Goal: Information Seeking & Learning: Learn about a topic

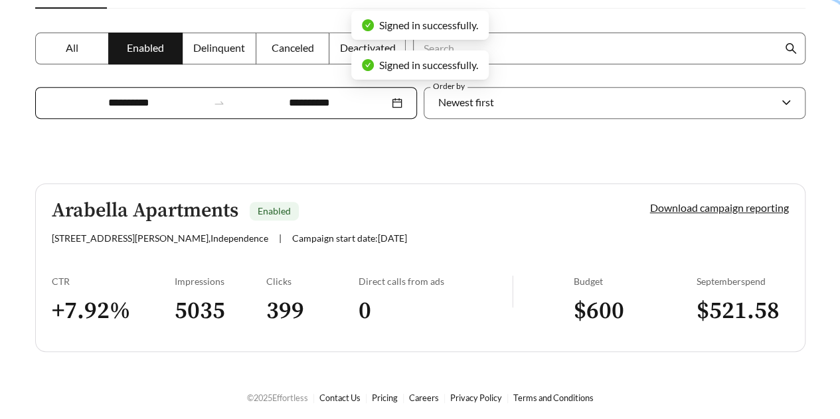
scroll to position [229, 0]
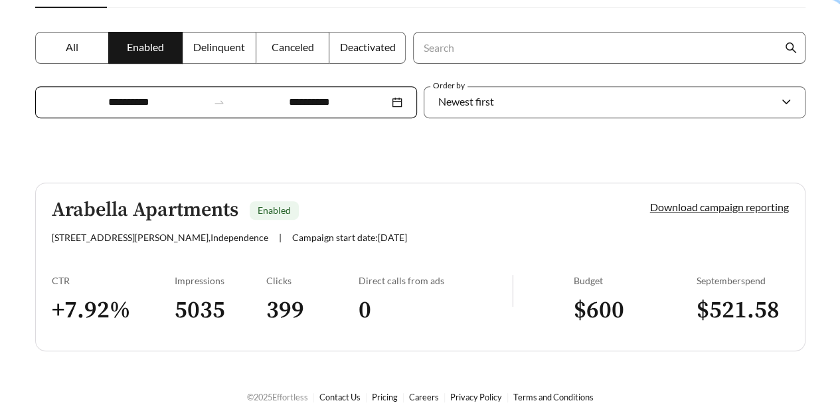
click at [293, 305] on h3 "399" at bounding box center [312, 310] width 92 height 30
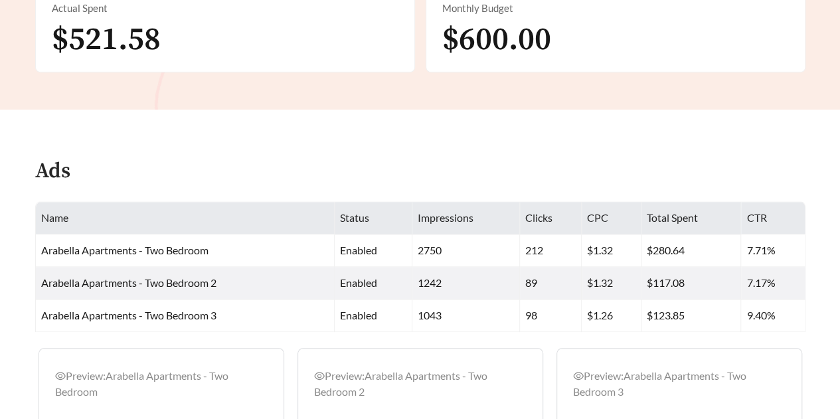
scroll to position [531, 0]
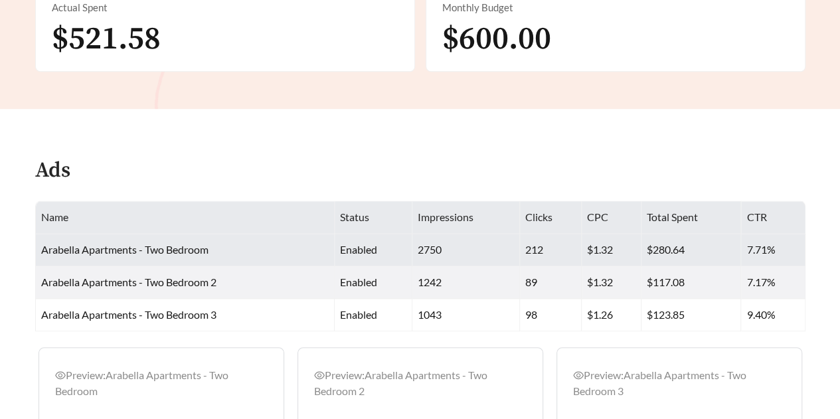
click at [207, 247] on span "Arabella Apartments - Two Bedroom" at bounding box center [124, 249] width 167 height 13
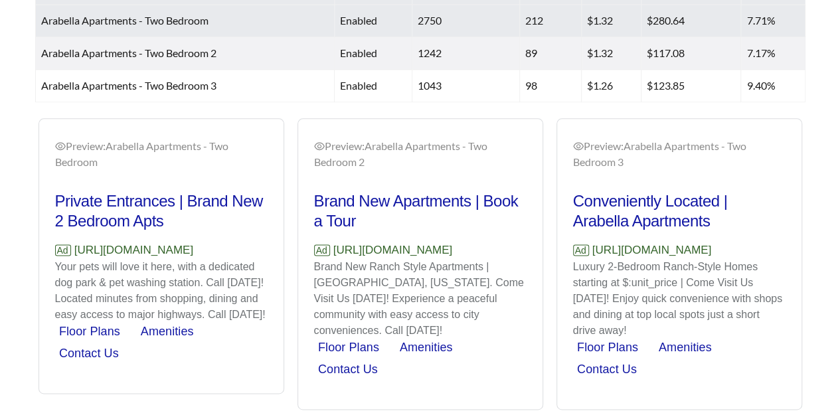
scroll to position [794, 0]
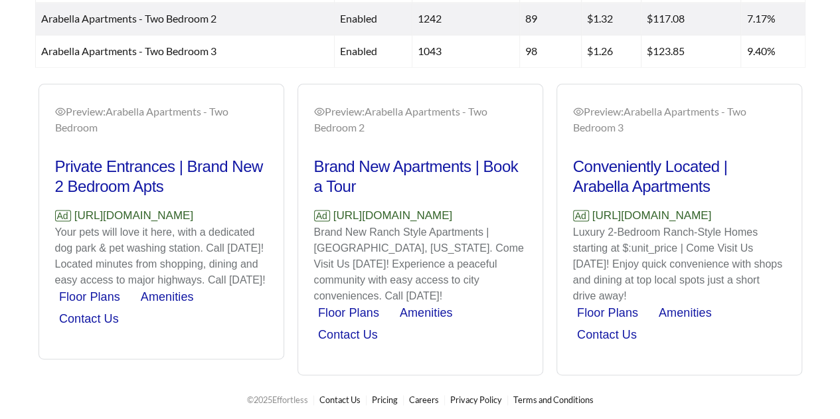
click at [234, 161] on div "Preview: Arabella Apartments - Two Bedroom Private Entrances | Brand New 2 Bedr…" at bounding box center [420, 229] width 776 height 291
drag, startPoint x: 134, startPoint y: 190, endPoint x: 128, endPoint y: 204, distance: 14.6
click at [133, 193] on div "Preview: Arabella Apartments - Two Bedroom Private Entrances | Brand New 2 Bedr…" at bounding box center [420, 229] width 776 height 291
click at [123, 216] on div "Preview: Arabella Apartments - Two Bedroom Private Entrances | Brand New 2 Bedr…" at bounding box center [420, 229] width 776 height 291
click at [153, 112] on div "Preview: Arabella Apartments - Two Bedroom Private Entrances | Brand New 2 Bedr…" at bounding box center [420, 229] width 776 height 291
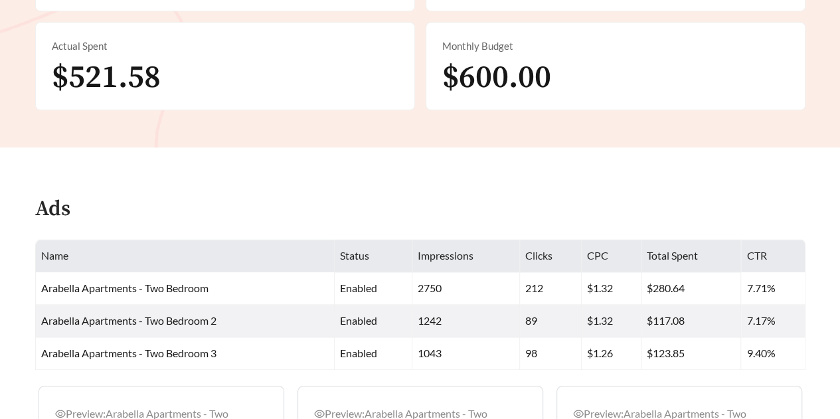
scroll to position [330, 0]
